Goal: Find specific page/section: Locate a particular part of the current website

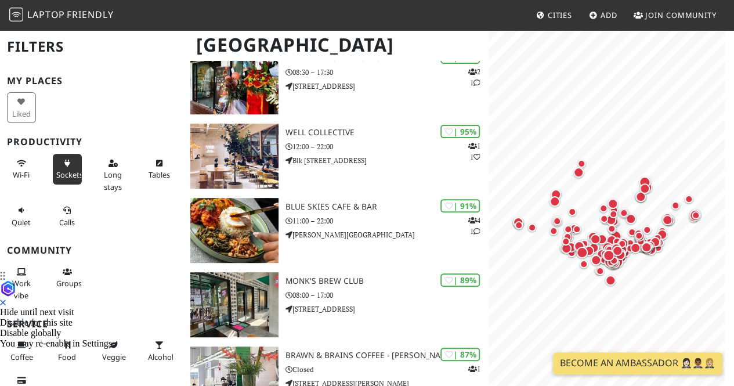
click at [59, 166] on button "Sockets" at bounding box center [67, 169] width 29 height 31
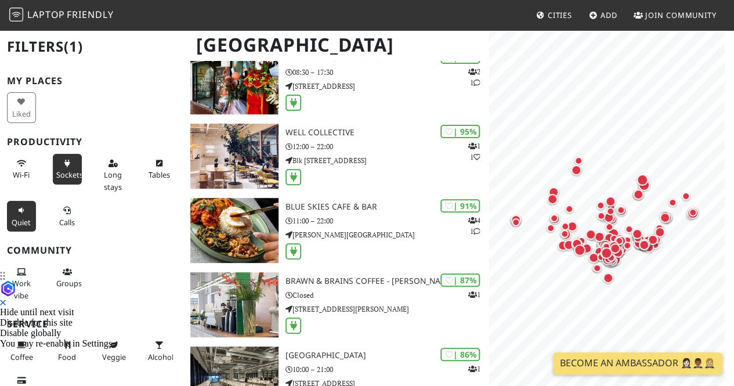
click at [19, 212] on icon at bounding box center [21, 211] width 9 height 8
click at [67, 217] on span "Calls" at bounding box center [67, 222] width 16 height 10
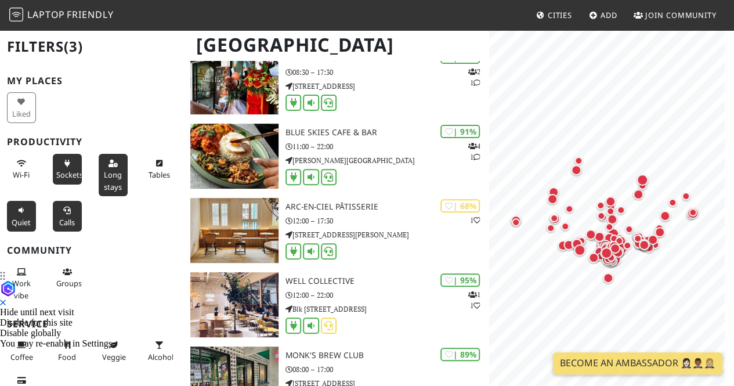
click at [111, 165] on icon at bounding box center [112, 164] width 9 height 8
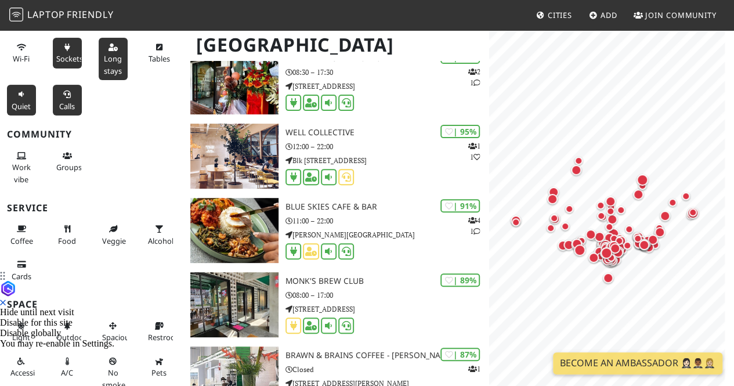
scroll to position [158, 0]
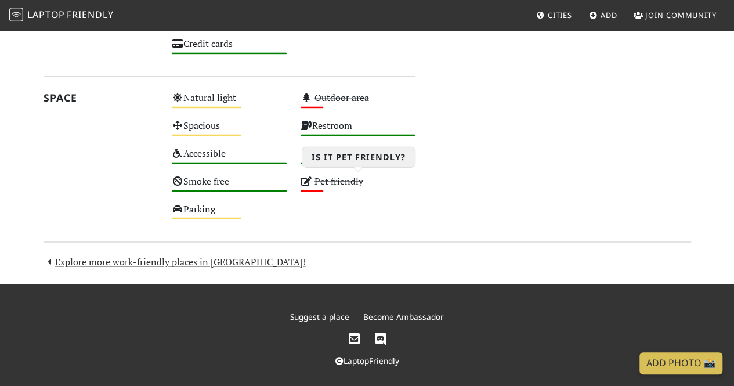
scroll to position [791, 0]
